Goal: Navigation & Orientation: Find specific page/section

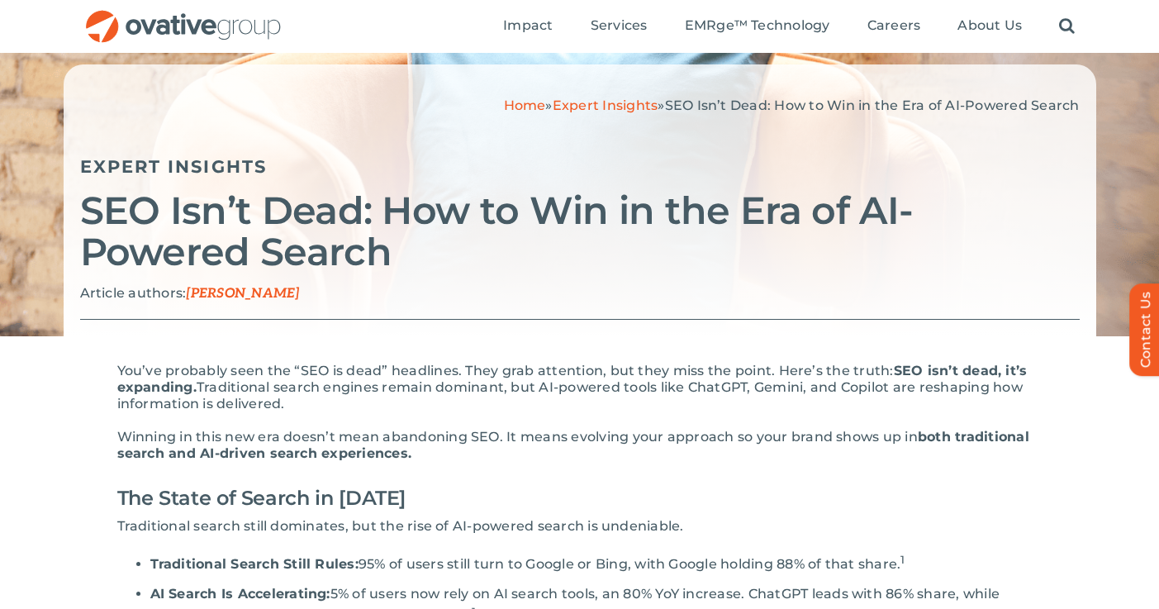
scroll to position [84, 0]
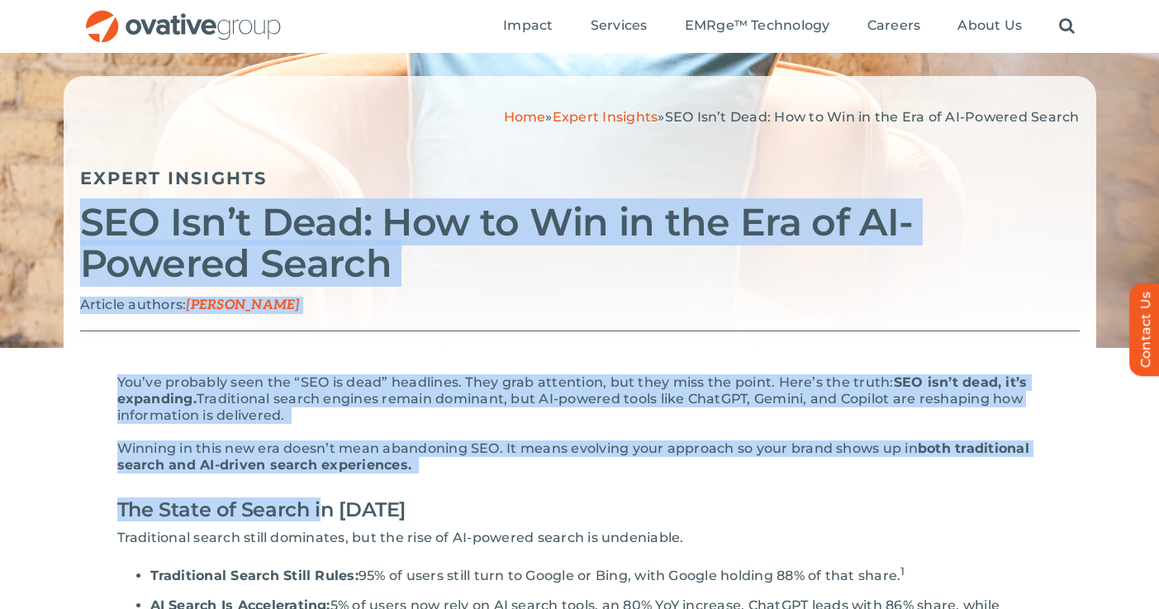
drag, startPoint x: 86, startPoint y: 223, endPoint x: 317, endPoint y: 502, distance: 362.5
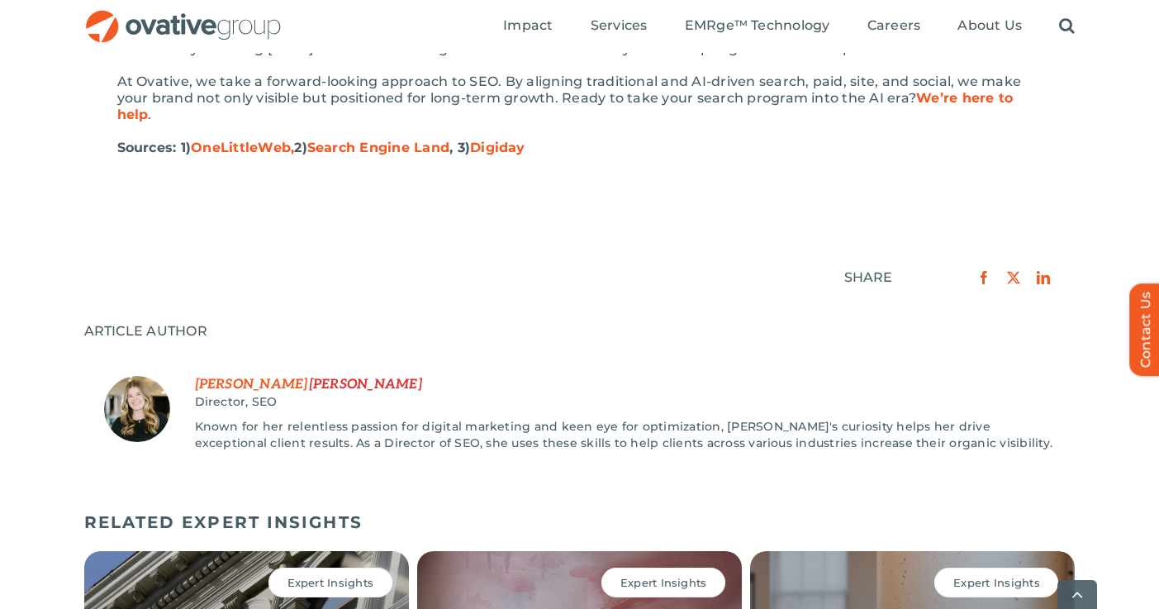
scroll to position [2243, 0]
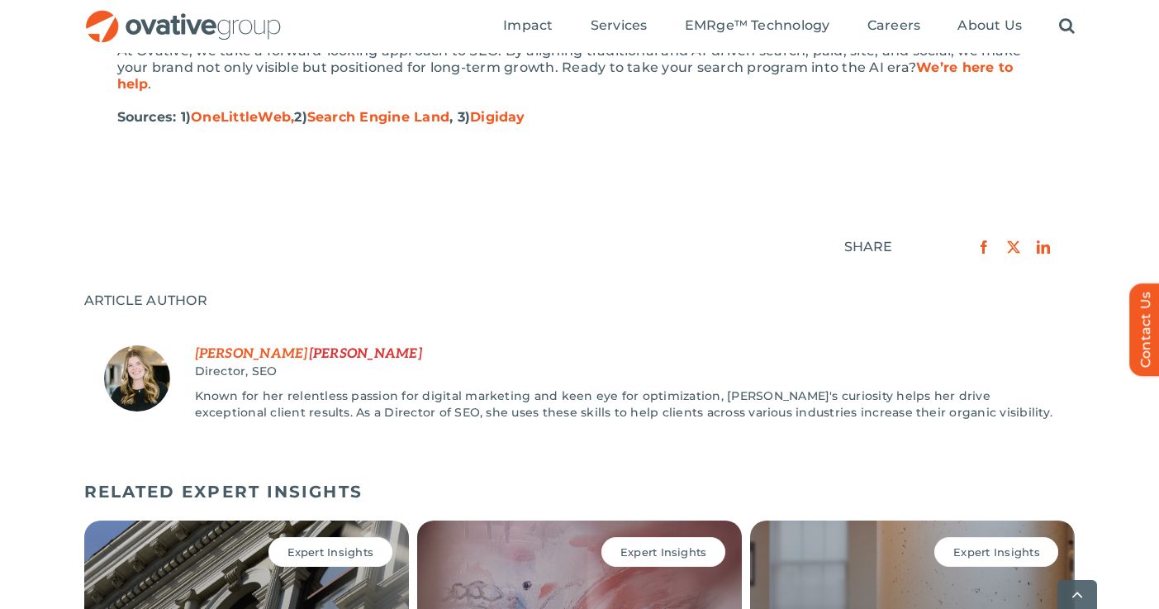
click at [554, 116] on p "Sources: 1) OneLittleWeb, 2) Search Engine Land , 3) Digiday" at bounding box center [579, 117] width 925 height 17
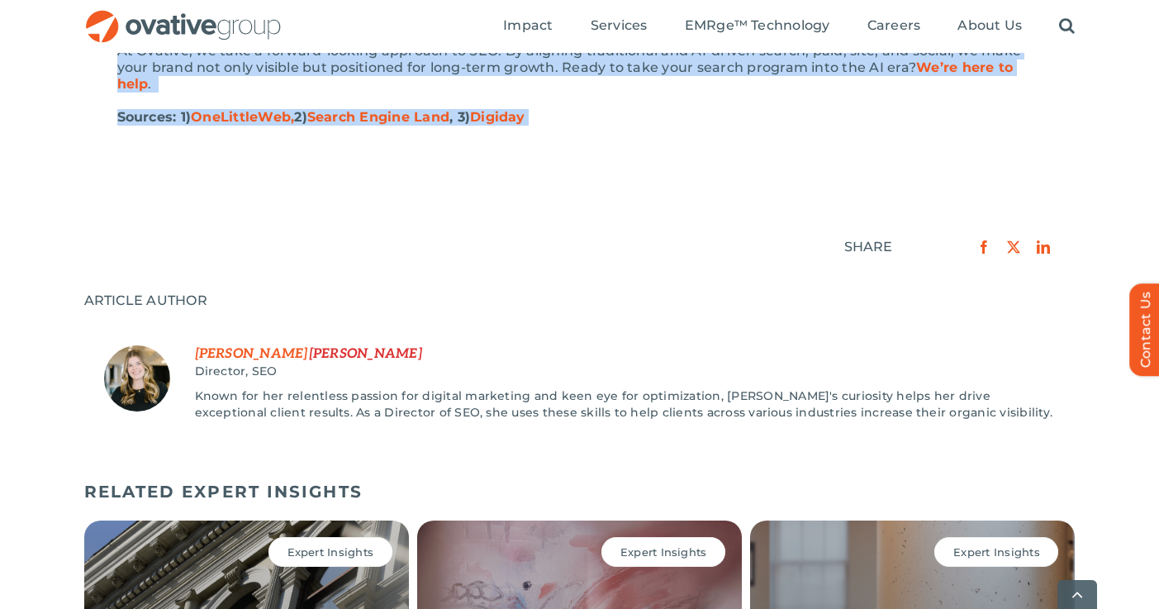
click at [554, 116] on p "Sources: 1) OneLittleWeb, 2) Search Engine Land , 3) Digiday" at bounding box center [579, 117] width 925 height 17
copy div "SEO Isn’t Dead: How to Win in the Era of AI-Powered Search Article authors: Emi…"
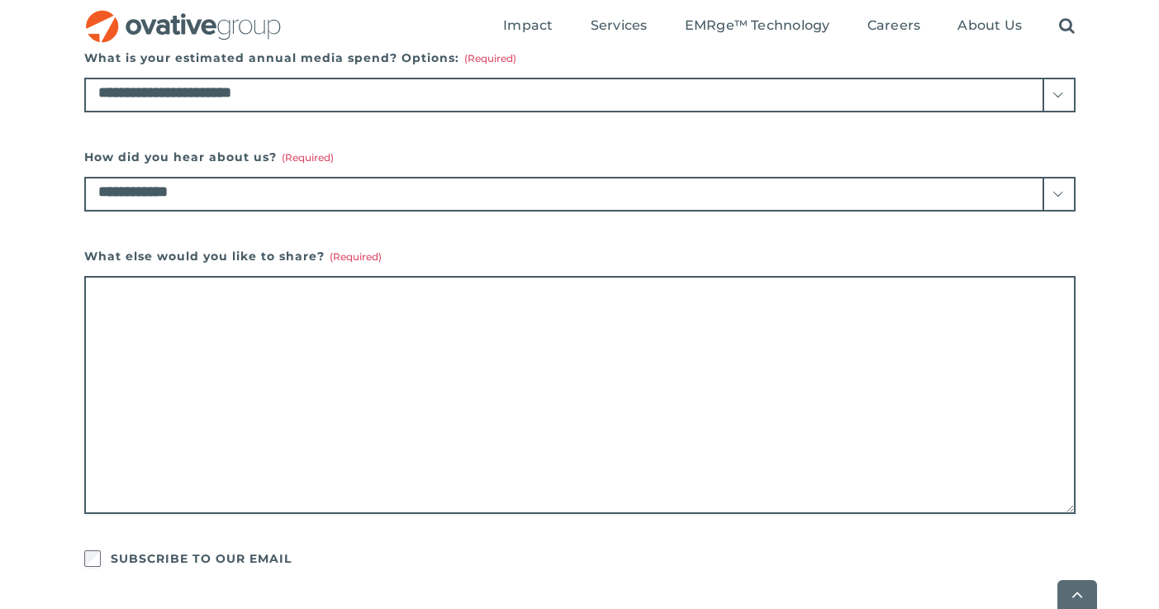
scroll to position [980, 0]
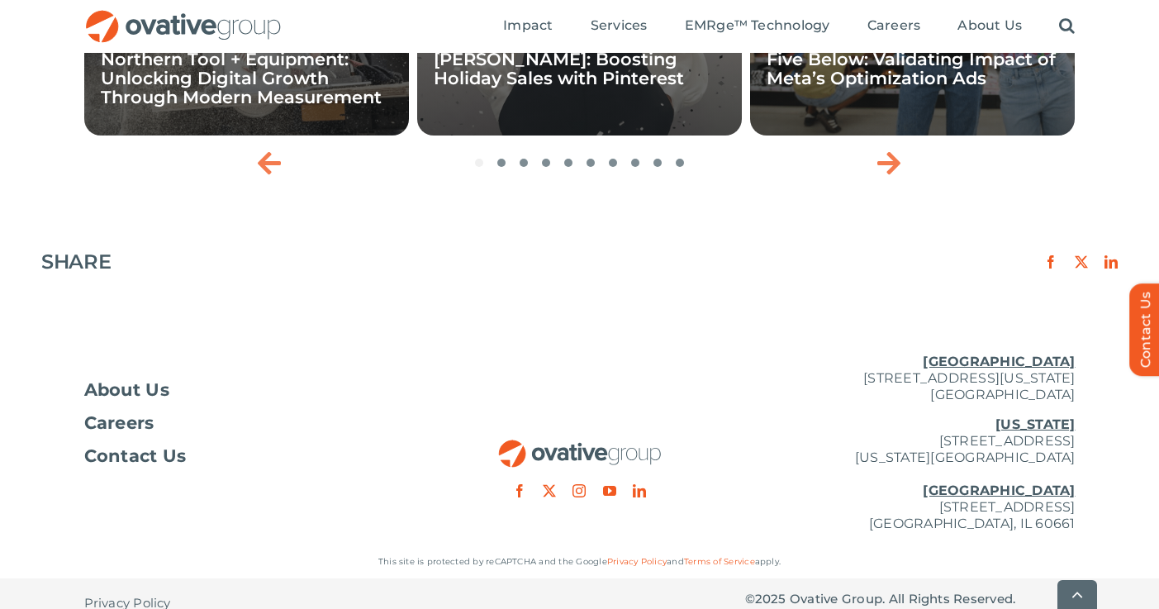
scroll to position [2776, 0]
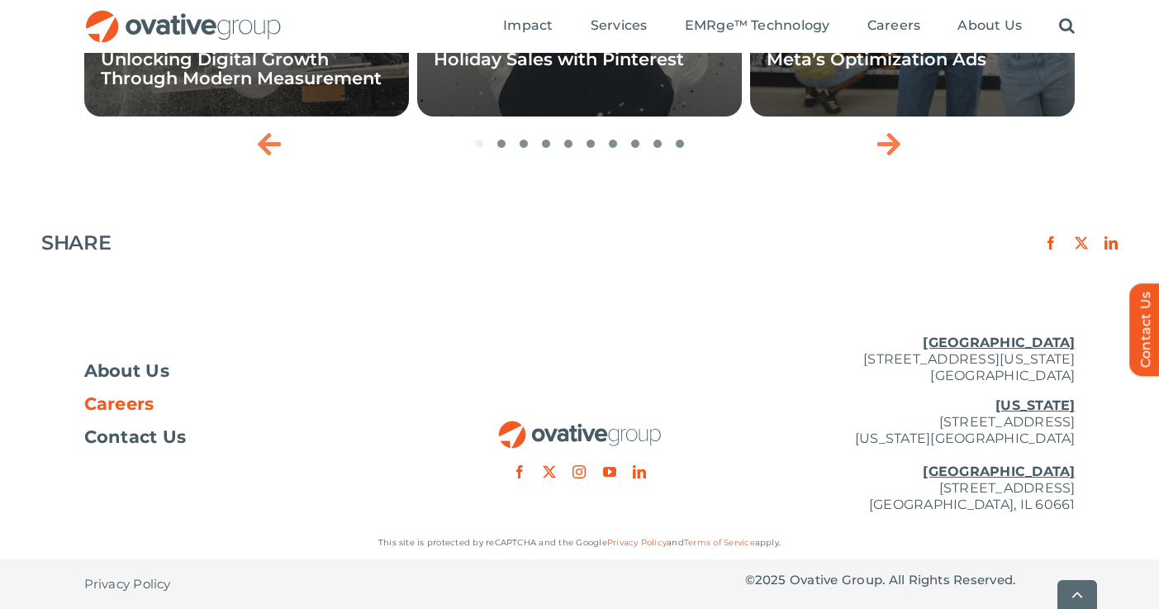
click at [121, 399] on span "Careers" at bounding box center [119, 404] width 70 height 17
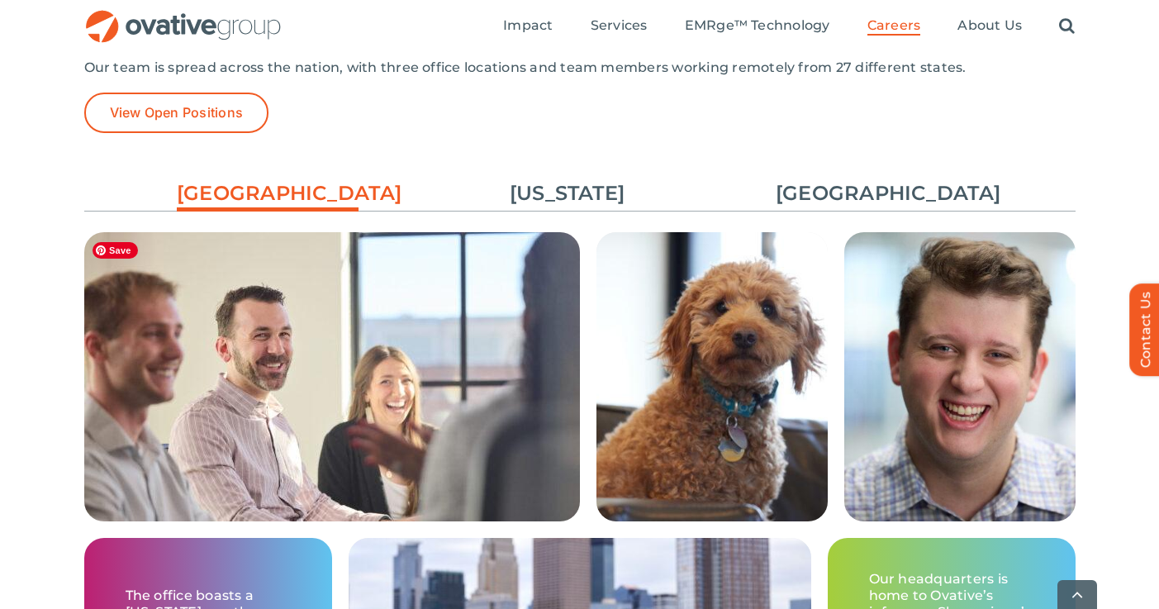
scroll to position [2464, 0]
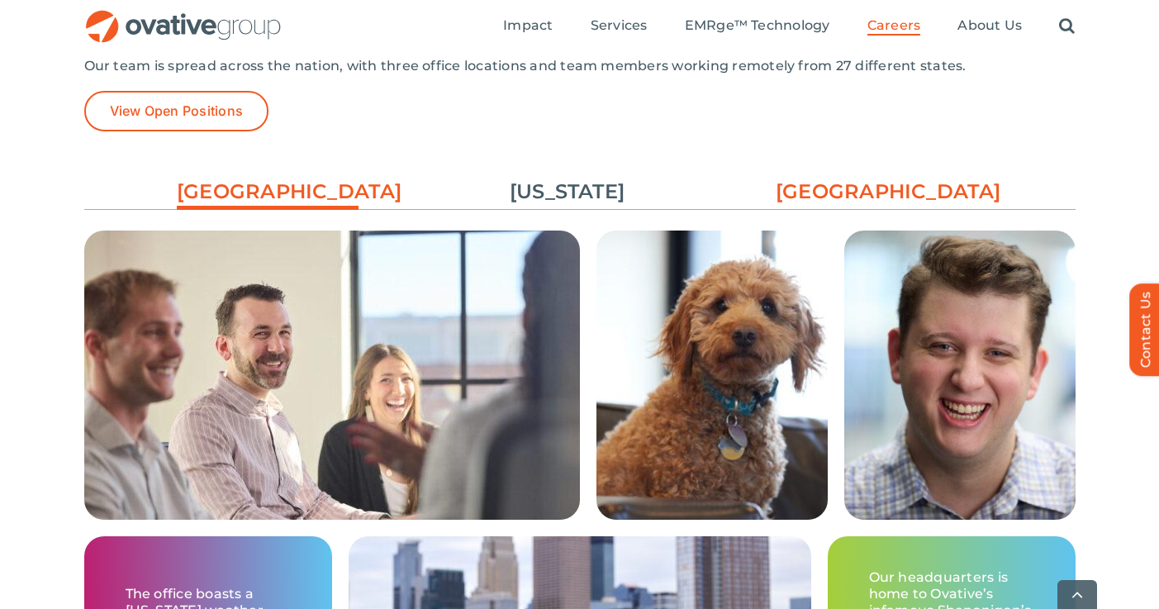
click at [857, 199] on link "[GEOGRAPHIC_DATA]" at bounding box center [867, 192] width 182 height 28
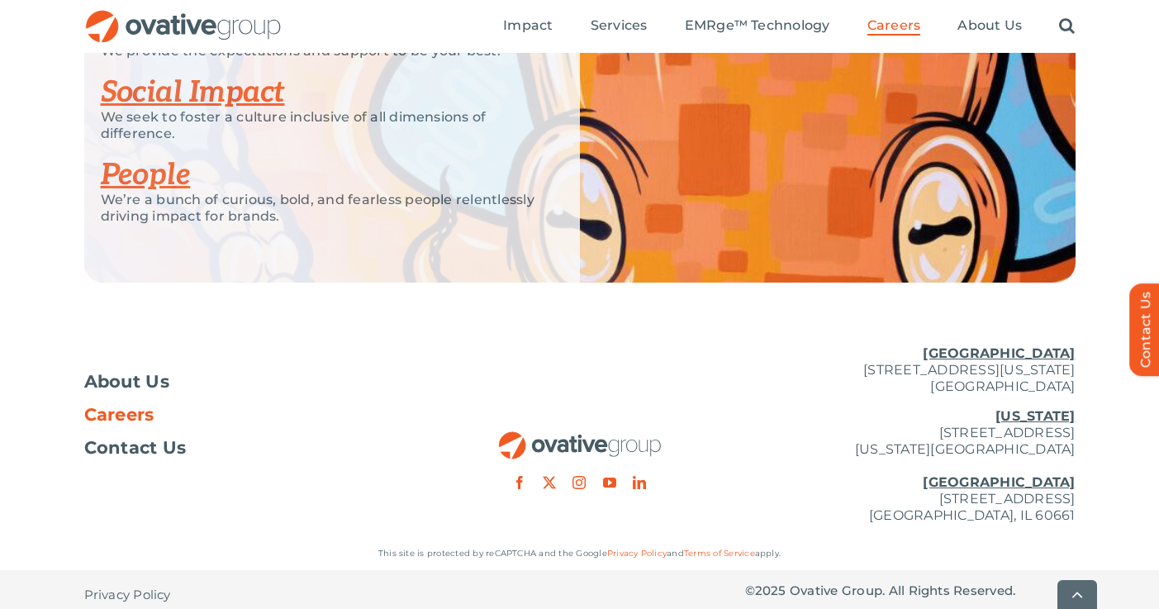
scroll to position [3357, 0]
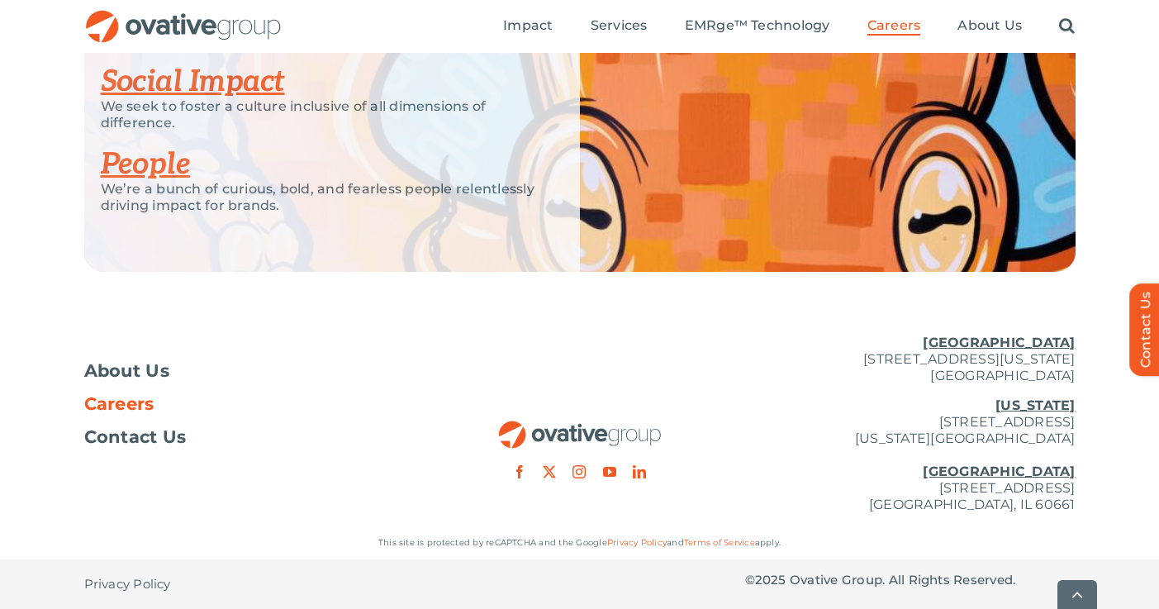
click at [142, 168] on link "People" at bounding box center [146, 164] width 90 height 36
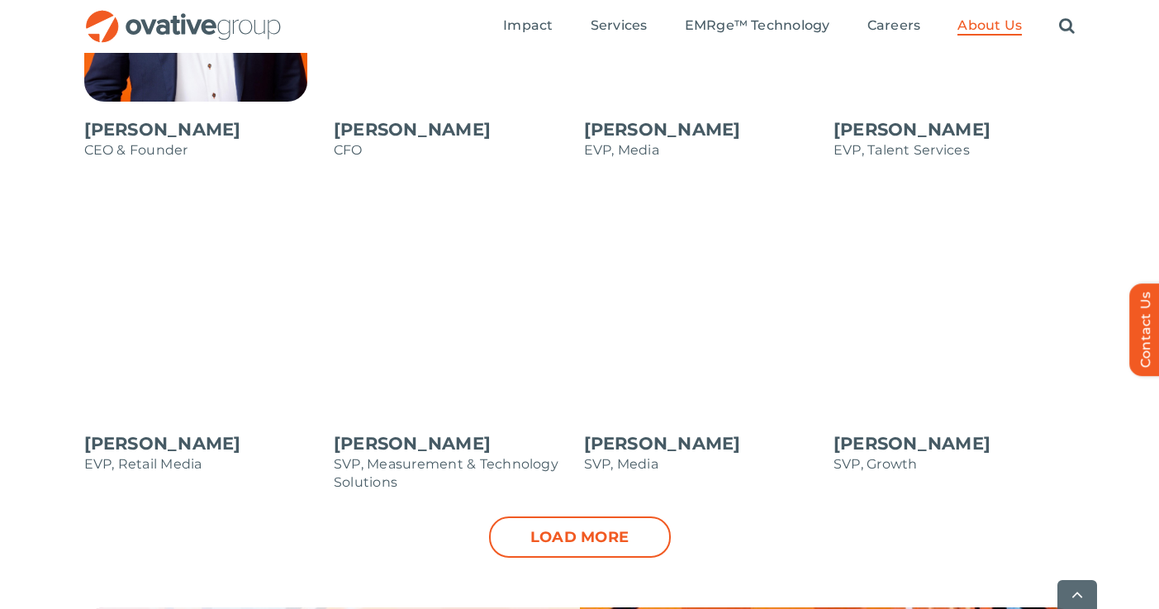
scroll to position [1654, 0]
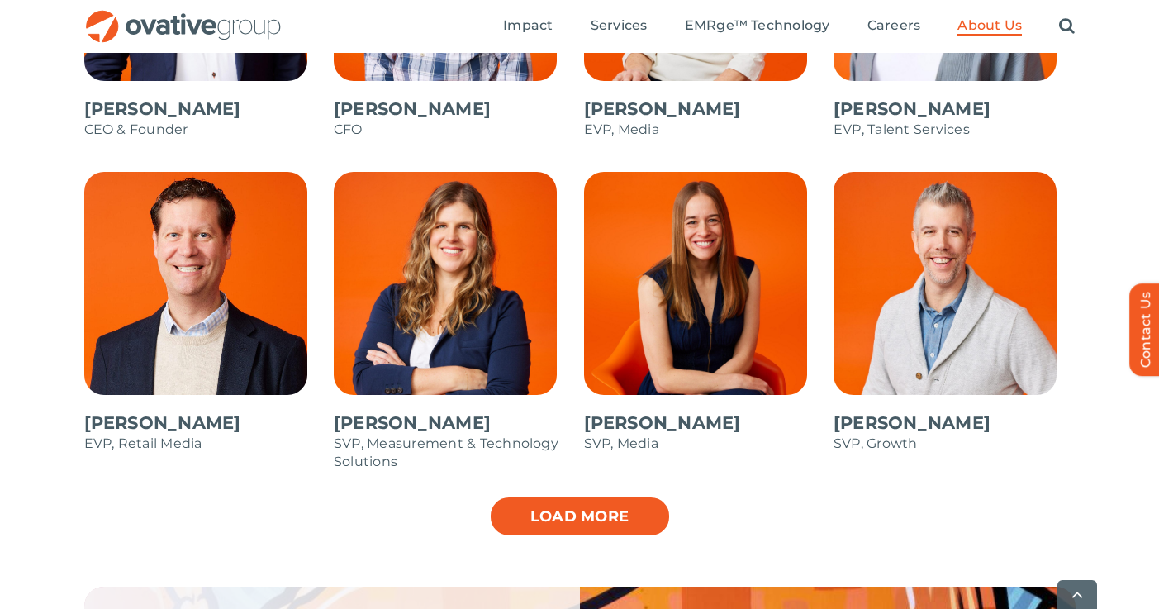
click at [582, 512] on link "Load more" at bounding box center [580, 516] width 182 height 41
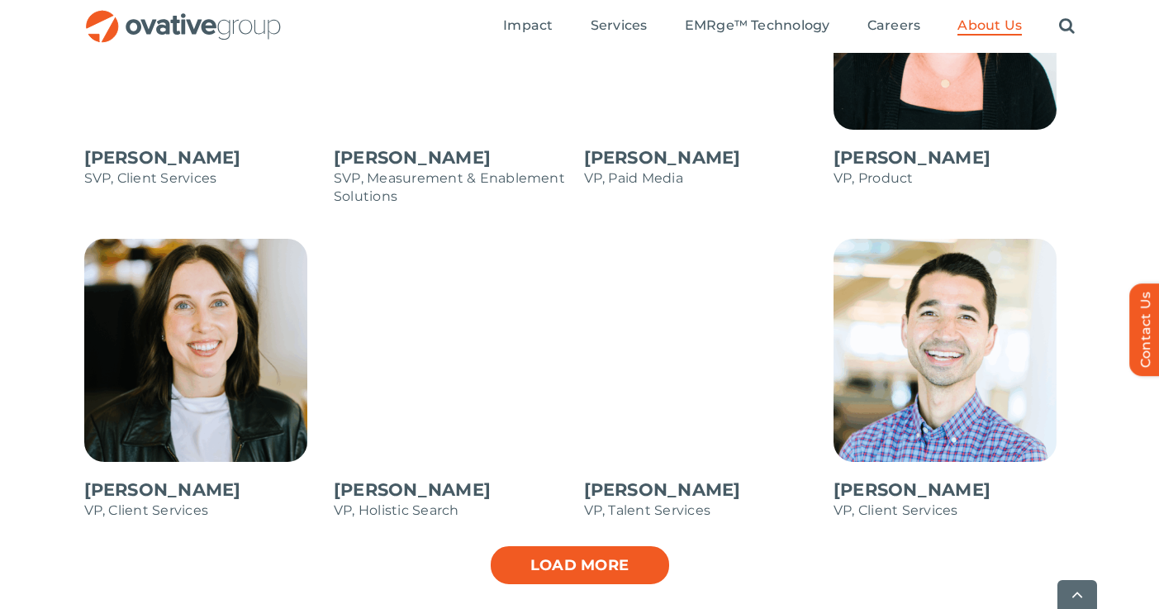
scroll to position [2254, 0]
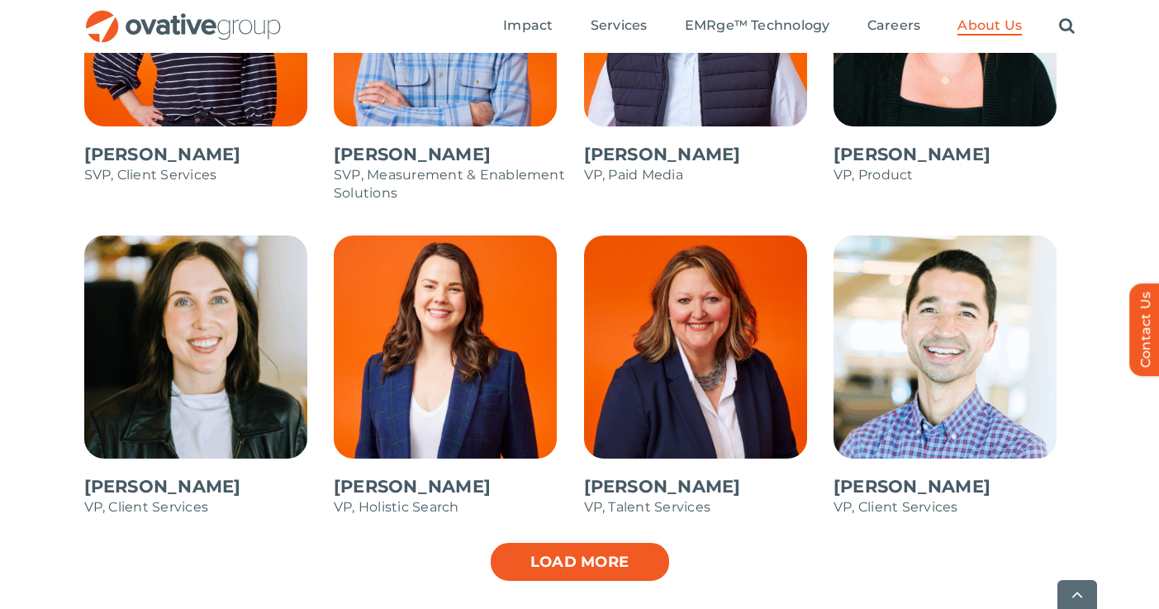
click at [589, 561] on link "Load more" at bounding box center [580, 561] width 182 height 41
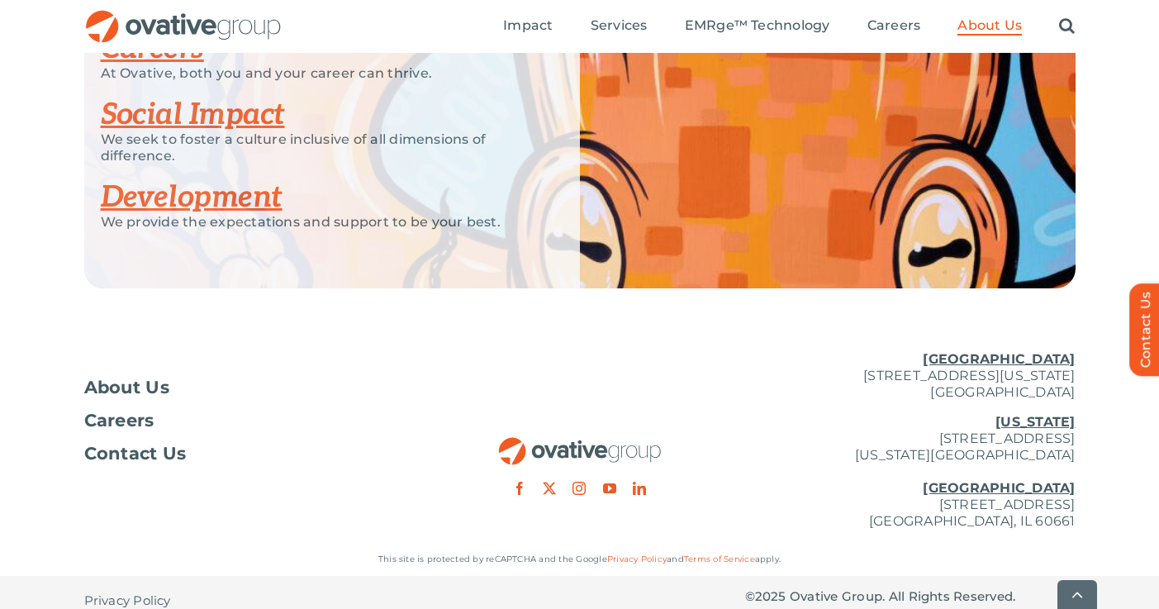
scroll to position [3217, 0]
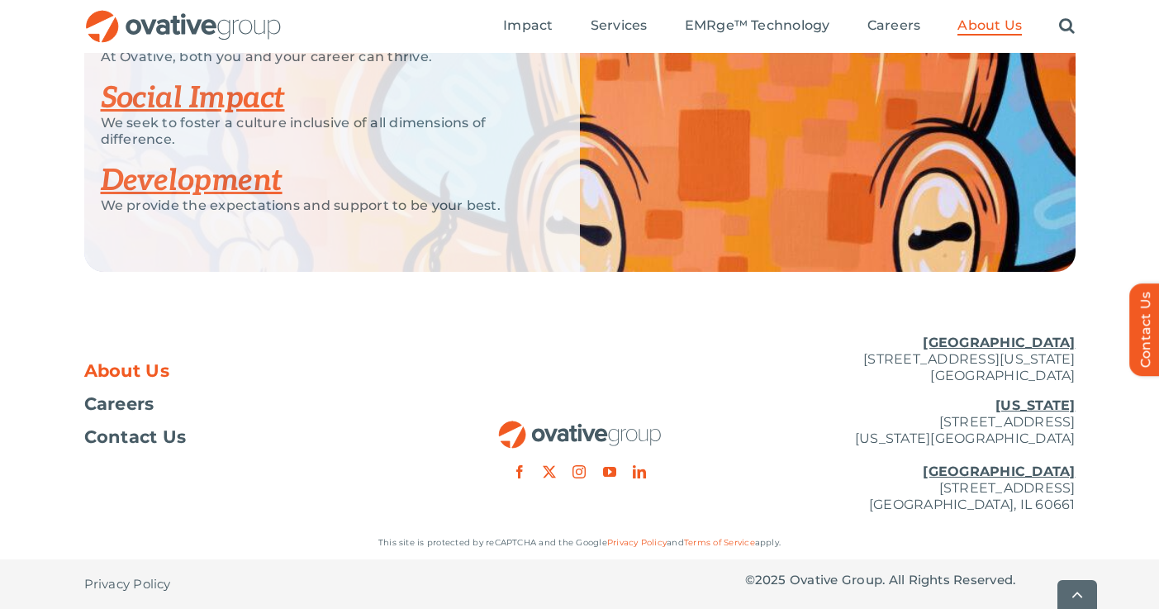
click at [153, 368] on span "About Us" at bounding box center [127, 371] width 86 height 17
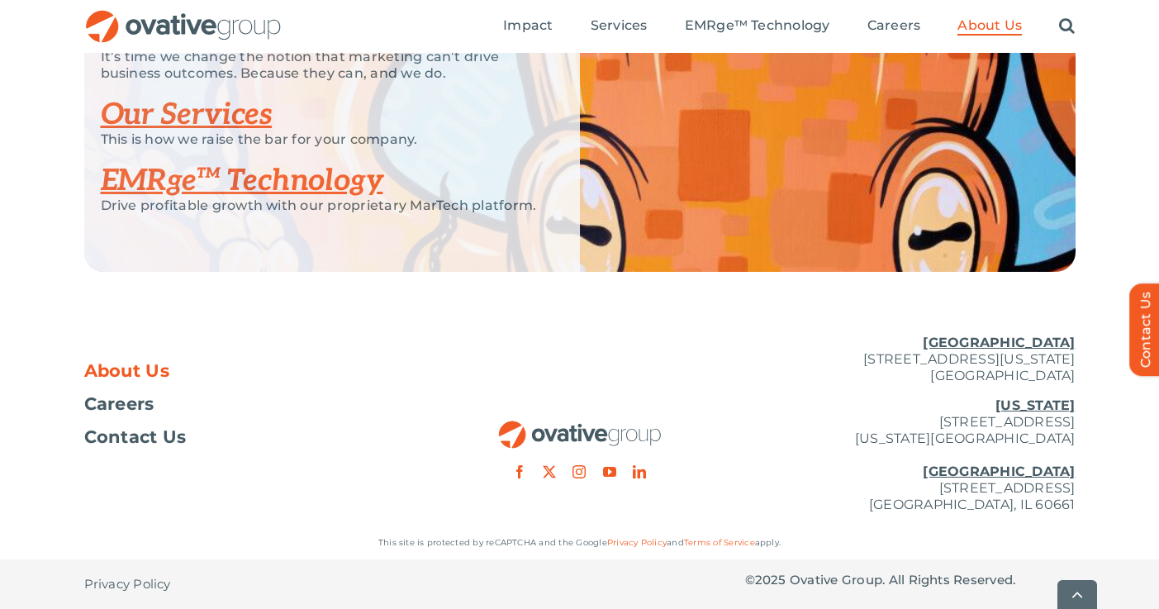
scroll to position [3640, 0]
